Goal: Task Accomplishment & Management: Use online tool/utility

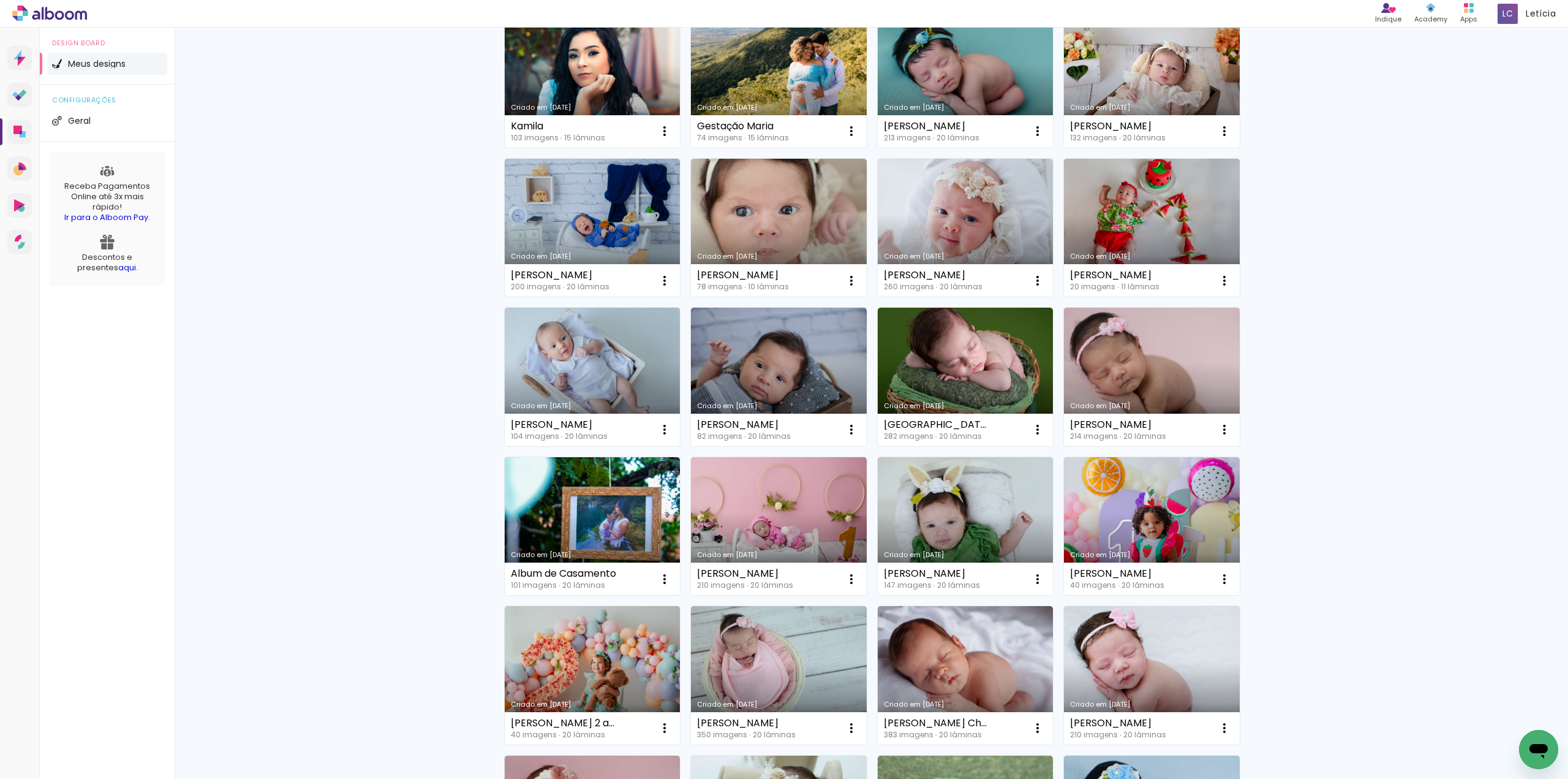
scroll to position [183, 0]
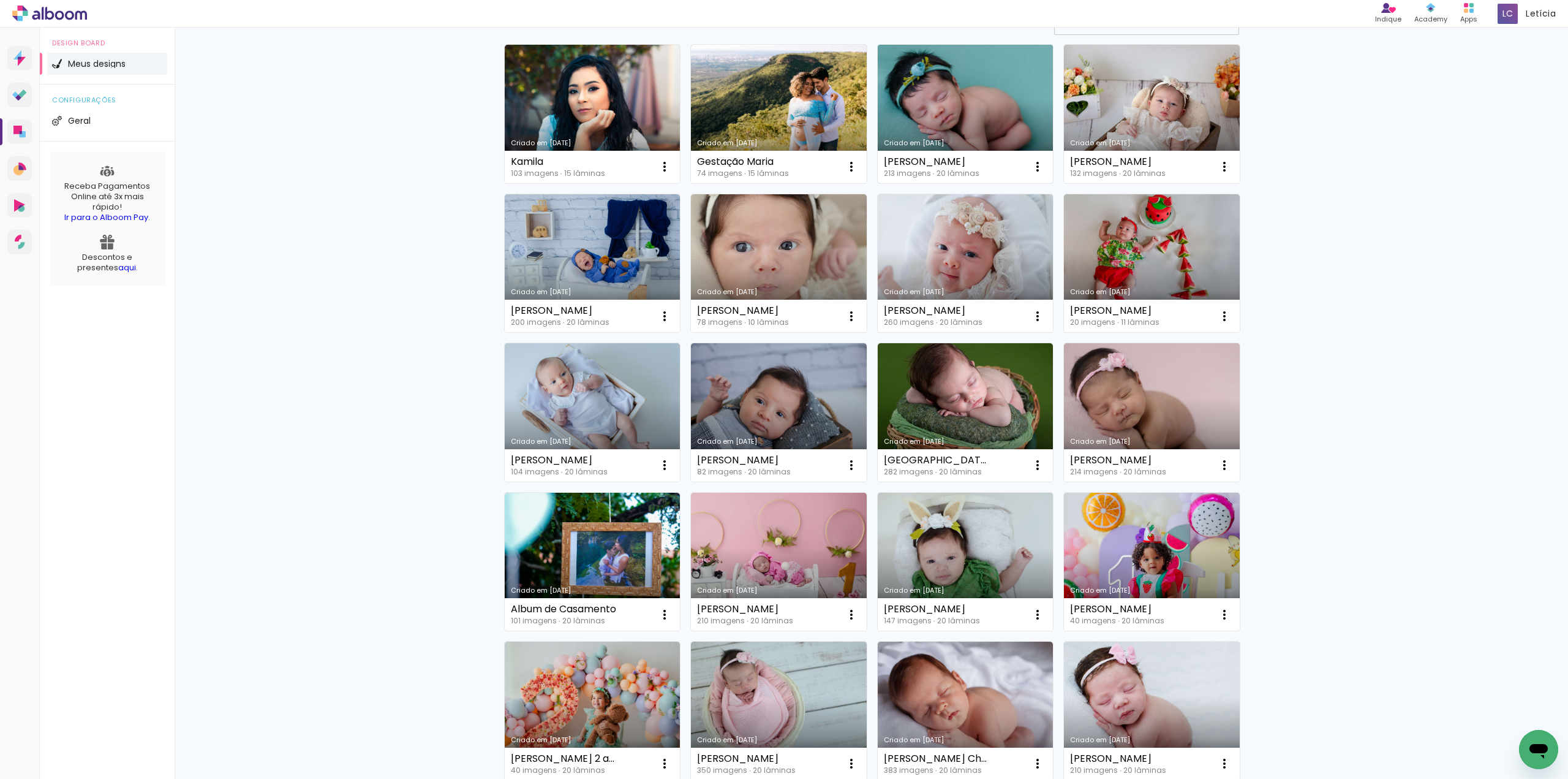
click at [1023, 83] on link "Criado em [DATE]" at bounding box center [965, 114] width 175 height 139
